Goal: Check status: Check status

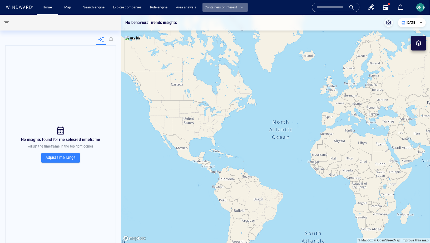
click at [236, 11] on button "Containers of interest" at bounding box center [224, 7] width 45 height 9
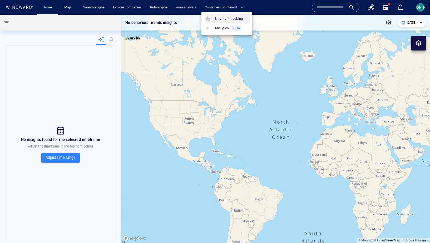
click at [230, 18] on link "Shipment tracking" at bounding box center [223, 18] width 41 height 9
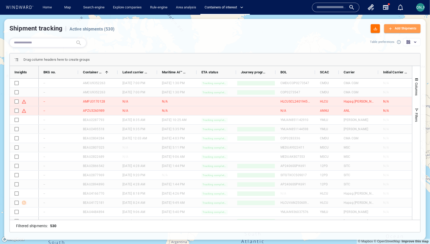
click at [402, 28] on div "Add Shipments" at bounding box center [405, 29] width 24 height 8
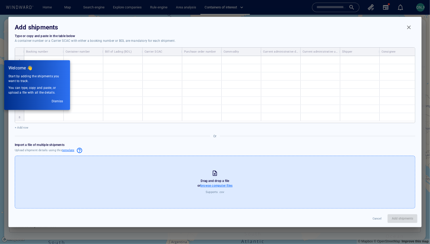
click at [57, 102] on span "Dismiss" at bounding box center [57, 102] width 13 height 6
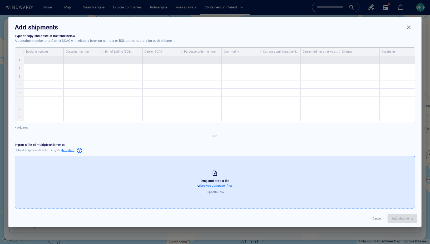
click at [69, 58] on div at bounding box center [83, 60] width 39 height 8
click at [178, 59] on div at bounding box center [178, 60] width 4 height 4
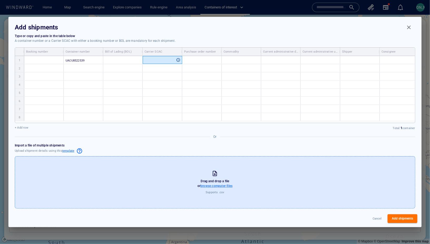
click at [395, 217] on span "Add shipments" at bounding box center [401, 219] width 21 height 6
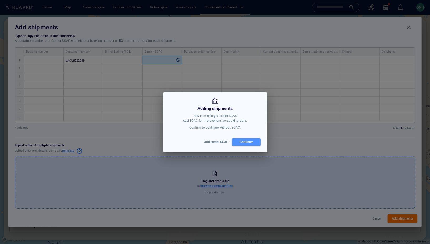
click at [252, 141] on div "Continue" at bounding box center [246, 142] width 15 height 8
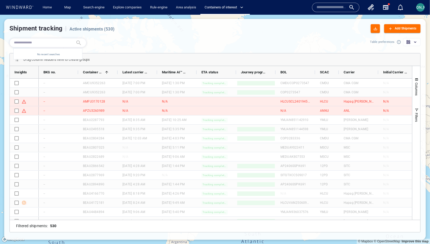
click at [48, 43] on input "text" at bounding box center [43, 42] width 59 height 7
paste input "**********"
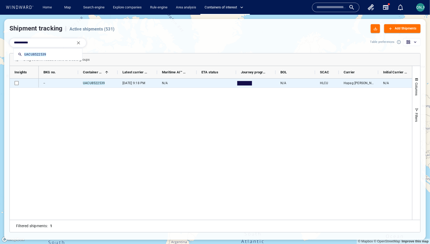
type input "**********"
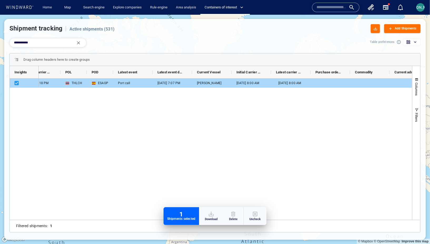
scroll to position [0, 372]
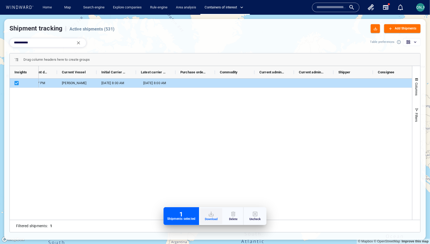
click at [208, 221] on button "Download" at bounding box center [211, 216] width 22 height 16
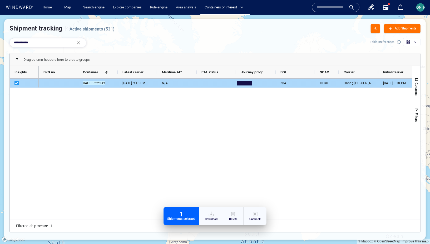
click at [63, 84] on div "--" at bounding box center [58, 83] width 39 height 9
click at [64, 81] on div "--" at bounding box center [58, 83] width 39 height 9
